Goal: Information Seeking & Learning: Learn about a topic

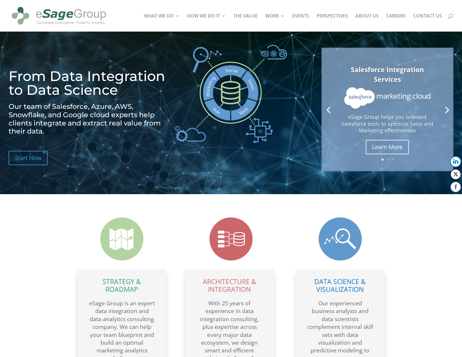
scroll to position [25, 0]
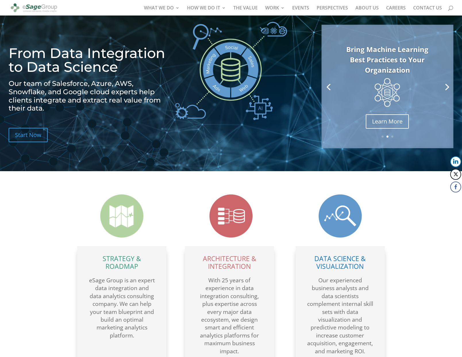
click at [331, 86] on link "Previous" at bounding box center [329, 87] width 14 height 14
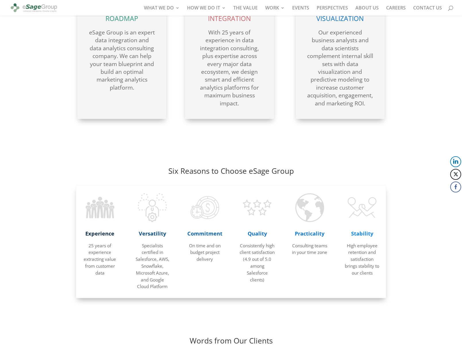
scroll to position [0, 0]
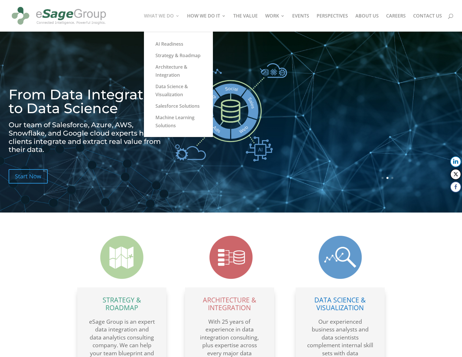
click at [167, 18] on link "WHAT WE DO" at bounding box center [162, 23] width 36 height 18
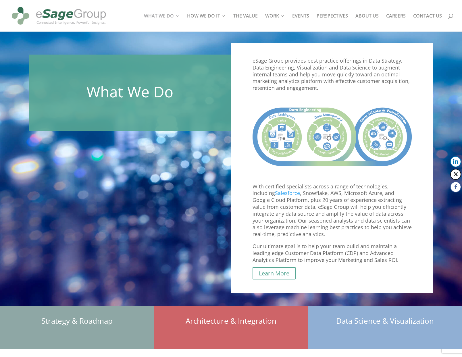
click at [253, 61] on p "eSage Group provides best practice offerings in Data Strategy, Data Engineering…" at bounding box center [332, 77] width 159 height 39
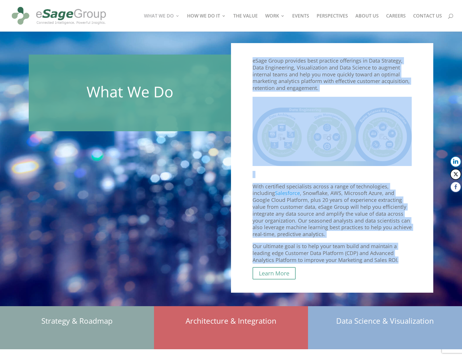
drag, startPoint x: 253, startPoint y: 61, endPoint x: 403, endPoint y: 259, distance: 249.1
click at [403, 259] on div "eSage Group provides best practice offerings in Data Strategy, Data Engineering…" at bounding box center [332, 168] width 159 height 221
copy div "eSage Group provides best practice offerings in Data Strategy, Data Engineering…"
click at [248, 157] on div "eSage Group provides best practice offerings in Data Strategy, Data Engineering…" at bounding box center [332, 168] width 202 height 250
